Goal: Task Accomplishment & Management: Manage account settings

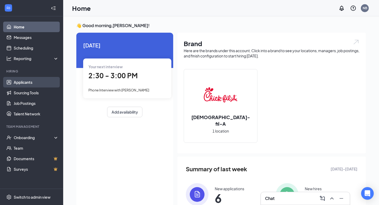
click at [18, 85] on link "Applicants" at bounding box center [36, 82] width 45 height 11
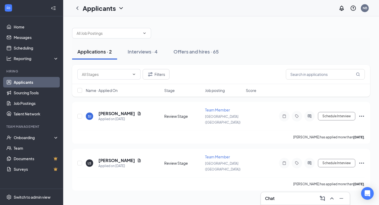
click at [142, 49] on div "Interviews · 4" at bounding box center [143, 51] width 30 height 7
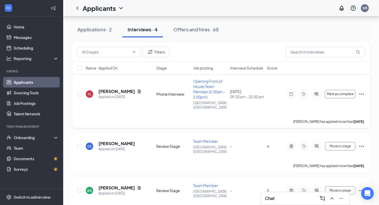
scroll to position [18, 0]
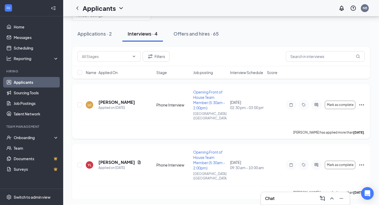
drag, startPoint x: 122, startPoint y: 100, endPoint x: 99, endPoint y: 99, distance: 23.2
click at [99, 99] on div "[PERSON_NAME]" at bounding box center [116, 102] width 37 height 6
click at [99, 99] on h5 "[PERSON_NAME]" at bounding box center [116, 102] width 37 height 6
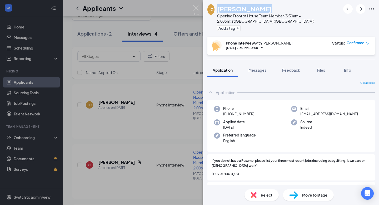
drag, startPoint x: 256, startPoint y: 10, endPoint x: 220, endPoint y: 11, distance: 36.1
click at [220, 11] on div "[PERSON_NAME]" at bounding box center [278, 8] width 123 height 9
copy h1 "[PERSON_NAME]"
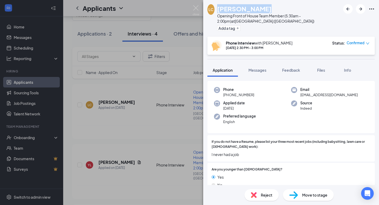
scroll to position [18, 0]
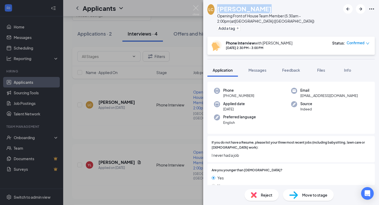
drag, startPoint x: 253, startPoint y: 96, endPoint x: 227, endPoint y: 98, distance: 26.2
click at [227, 98] on div "Phone [PHONE_NUMBER] Email [EMAIL_ADDRESS][DOMAIN_NAME] Applied date [DATE] Sou…" at bounding box center [290, 108] width 167 height 52
copy span "[PHONE_NUMBER]"
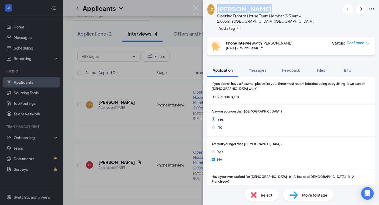
scroll to position [0, 0]
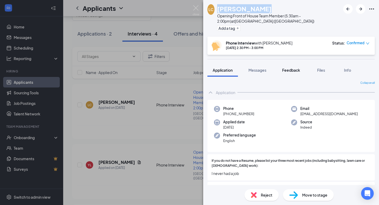
click at [296, 70] on span "Feedback" at bounding box center [291, 70] width 18 height 5
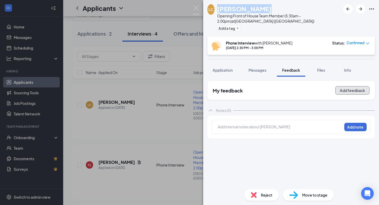
click at [355, 91] on button "Add feedback" at bounding box center [352, 90] width 34 height 8
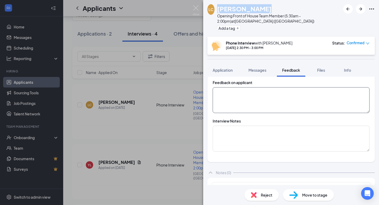
scroll to position [96, 0]
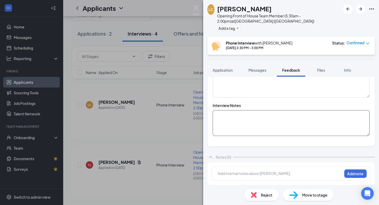
click at [243, 118] on textarea at bounding box center [291, 123] width 157 height 26
paste textarea "Interview Questions: [PERSON_NAME] Confirm Information: Availability: F: 4:30pm…"
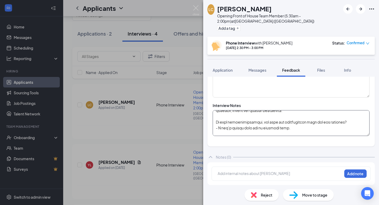
scroll to position [0, 0]
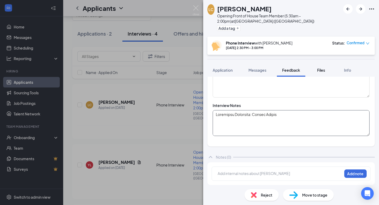
type textarea "Interview Questions: [PERSON_NAME] Confirm Information: Availability: F: 4:30pm…"
click at [319, 72] on div "Files" at bounding box center [321, 69] width 11 height 5
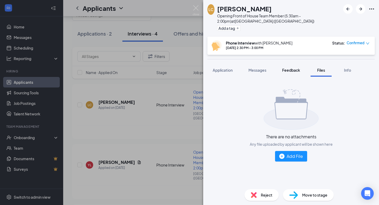
click at [285, 70] on span "Feedback" at bounding box center [291, 70] width 18 height 5
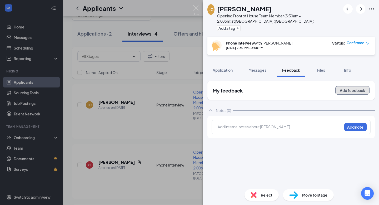
click at [358, 92] on button "Add feedback" at bounding box center [352, 90] width 34 height 8
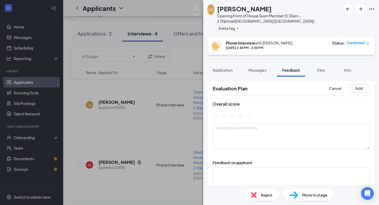
scroll to position [96, 0]
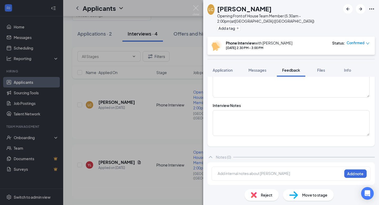
click at [248, 173] on div at bounding box center [280, 174] width 124 height 6
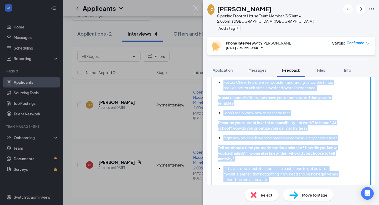
scroll to position [422, 0]
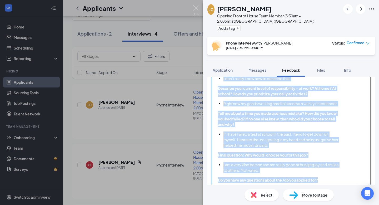
drag, startPoint x: 218, startPoint y: 135, endPoint x: 257, endPoint y: 201, distance: 76.7
click at [257, 203] on div "LC [PERSON_NAME] Opening Front of House Team Member (5:30am - 2:00pm) at [GEOGR…" at bounding box center [291, 102] width 176 height 205
copy div "Interview Questions: [PERSON_NAME] Confirm Information: Availability: F: 4:30pm…"
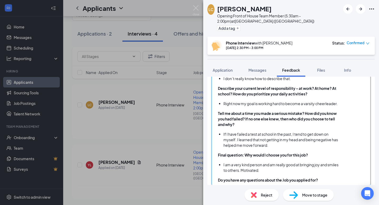
scroll to position [100, 0]
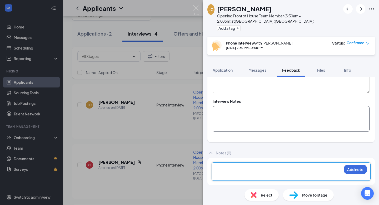
click at [255, 123] on textarea at bounding box center [291, 119] width 157 height 26
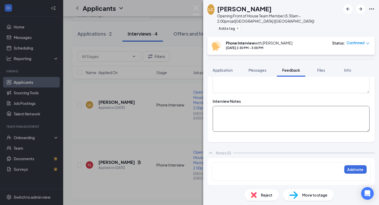
paste textarea "Interview Questions: [PERSON_NAME] Confirm Information: Availability: F: 4:30pm…"
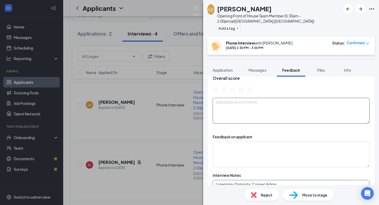
scroll to position [25, 0]
type textarea "Interview Questions: [PERSON_NAME] Confirm Information: Availability: F: 4:30pm…"
click at [234, 91] on icon "StarBorder" at bounding box center [233, 90] width 6 height 6
click at [231, 110] on textarea at bounding box center [291, 111] width 157 height 26
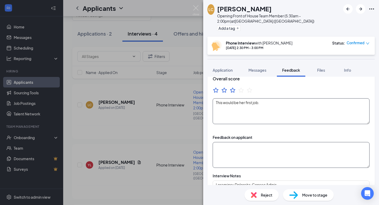
type textarea "This would be her first job."
click at [234, 151] on textarea at bounding box center [291, 155] width 157 height 26
type textarea "Didn't have great answers for some of the questions but tried her best."
click at [267, 106] on textarea "This would be her first job." at bounding box center [291, 111] width 157 height 26
type textarea "This would be her first job."
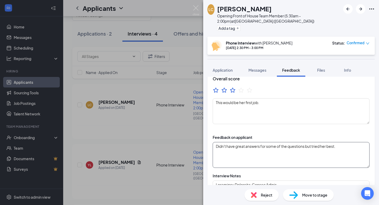
click at [343, 144] on textarea "Didn't have great answers for some of the questions but tried her best." at bounding box center [291, 155] width 157 height 26
click at [277, 152] on textarea "Didn't have great answers for some of the questions but tried her best. She com…" at bounding box center [291, 155] width 157 height 26
click at [294, 151] on textarea "Didn't have great answers for some of the questions but tried her best. She com…" at bounding box center [291, 155] width 157 height 26
click at [298, 153] on textarea "Didn't have great answers for some of the questions but tried her best. She com…" at bounding box center [291, 155] width 157 height 26
click at [252, 158] on textarea "Didn't have great answers for some of the questions but tried her best. She com…" at bounding box center [291, 155] width 157 height 26
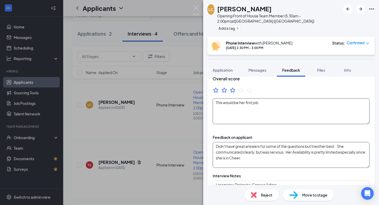
type textarea "Didn't have great answers for some of the questions but tried her best. She com…"
click at [265, 104] on textarea "This would be her first job." at bounding box center [291, 111] width 157 height 26
click at [365, 104] on textarea "This would be her first job. Has some opportunities for growth in Communication…" at bounding box center [291, 111] width 157 height 26
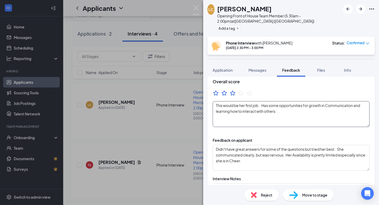
scroll to position [0, 0]
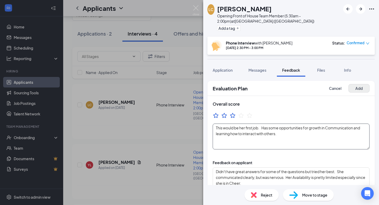
type textarea "This would be her first job. Has some opportunities for growth in Communication…"
click at [361, 87] on button "Add" at bounding box center [358, 88] width 21 height 8
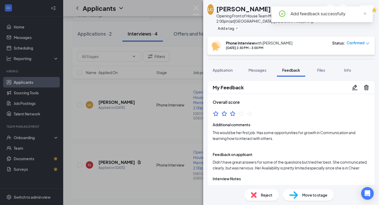
click at [358, 44] on span "Confirmed" at bounding box center [356, 42] width 18 height 5
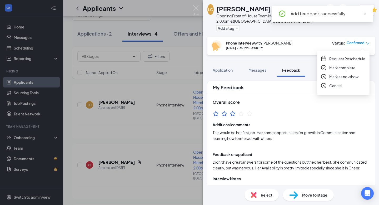
click at [335, 69] on span "Mark complete" at bounding box center [342, 68] width 26 height 6
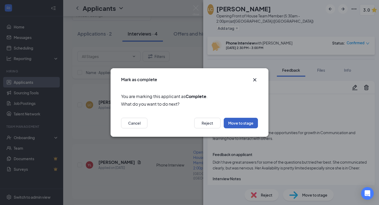
click at [249, 123] on button "Move to stage" at bounding box center [241, 123] width 34 height 11
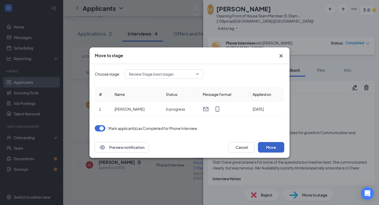
click at [272, 147] on button "Move" at bounding box center [271, 147] width 26 height 11
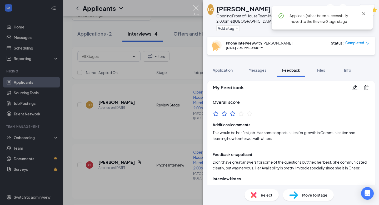
click at [197, 9] on img at bounding box center [196, 10] width 7 height 10
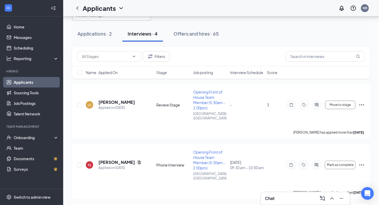
click at [115, 37] on button "Applications · 2" at bounding box center [94, 34] width 45 height 16
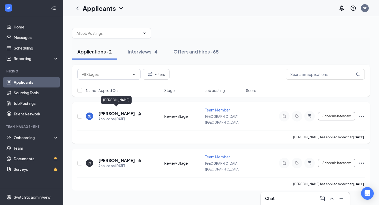
click at [117, 111] on h5 "[PERSON_NAME]" at bounding box center [116, 114] width 37 height 6
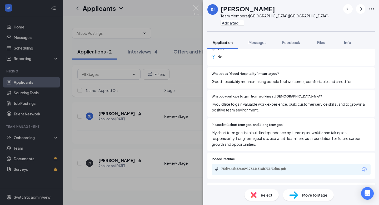
scroll to position [203, 0]
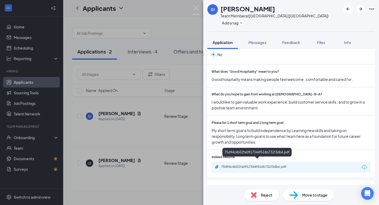
click at [294, 164] on div "75d94c4b52fa0917344f516b731f3db6.pdf" at bounding box center [257, 166] width 85 height 5
click at [308, 194] on span "Move to stage" at bounding box center [314, 195] width 25 height 6
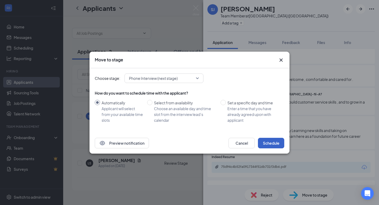
click at [268, 139] on button "Schedule" at bounding box center [271, 143] width 26 height 11
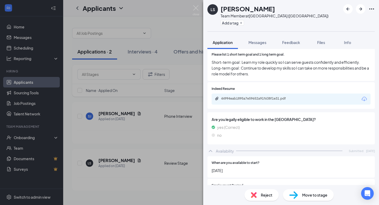
scroll to position [261, 0]
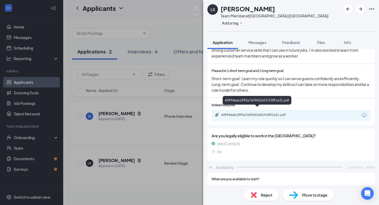
click at [248, 113] on div "44994eab1895a7e59652a91f638f1e31.pdf" at bounding box center [258, 115] width 74 height 4
click at [198, 11] on img at bounding box center [196, 10] width 7 height 10
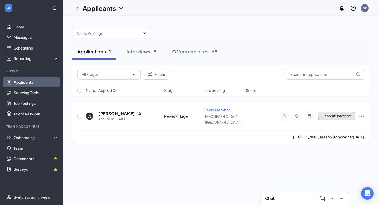
click at [342, 112] on button "Schedule Interview" at bounding box center [336, 116] width 37 height 8
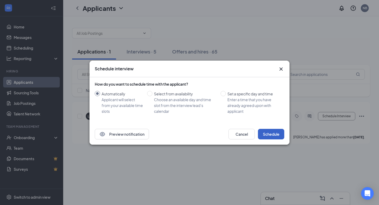
click at [268, 134] on button "Schedule" at bounding box center [271, 134] width 26 height 11
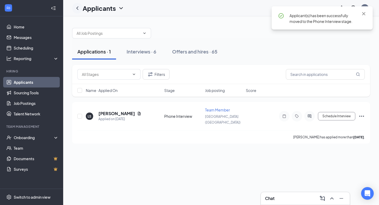
click at [77, 7] on icon "ChevronLeft" at bounding box center [77, 7] width 2 height 3
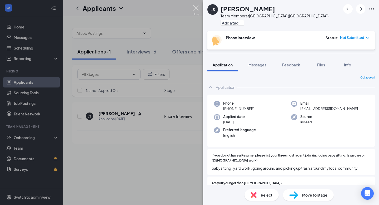
click at [198, 13] on img at bounding box center [196, 10] width 7 height 10
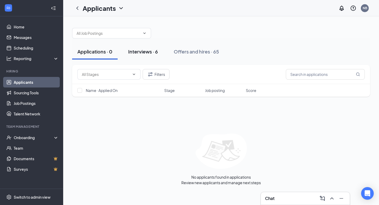
click at [135, 53] on div "Interviews · 6" at bounding box center [143, 51] width 30 height 7
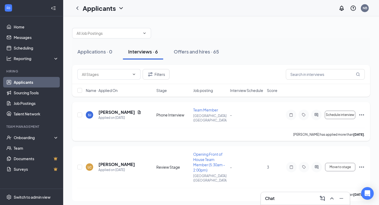
scroll to position [169, 0]
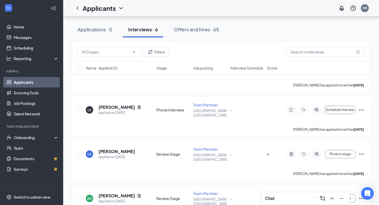
click at [363, 198] on icon "Ellipses" at bounding box center [361, 198] width 5 height 1
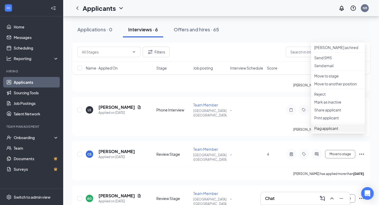
click at [323, 131] on span "Flag applicant" at bounding box center [337, 128] width 47 height 6
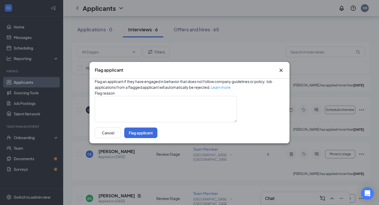
click at [280, 68] on icon "Cross" at bounding box center [280, 69] width 3 height 3
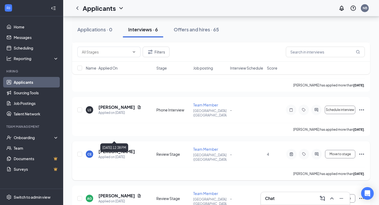
click at [117, 148] on h5 "[PERSON_NAME]" at bounding box center [116, 151] width 37 height 6
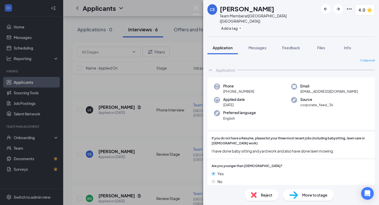
scroll to position [2, 0]
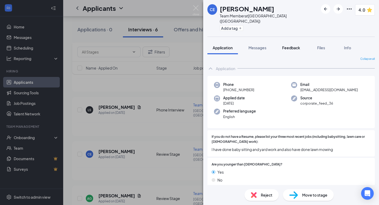
click at [295, 46] on button "Feedback" at bounding box center [291, 47] width 28 height 13
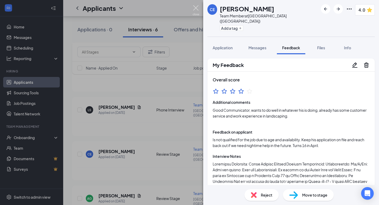
click at [196, 8] on img at bounding box center [196, 10] width 7 height 10
